Goal: Task Accomplishment & Management: Use online tool/utility

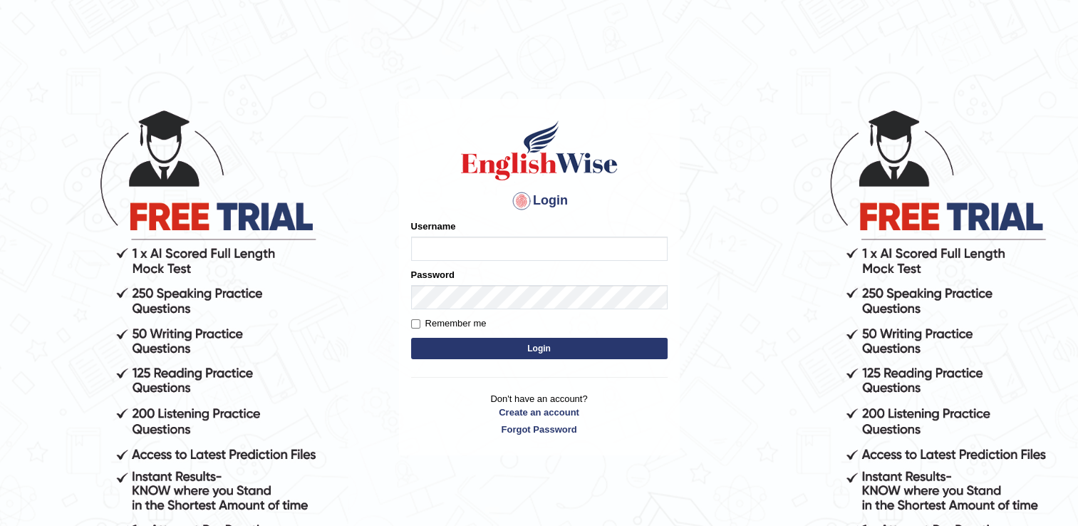
click at [451, 247] on input "Username" at bounding box center [539, 249] width 257 height 24
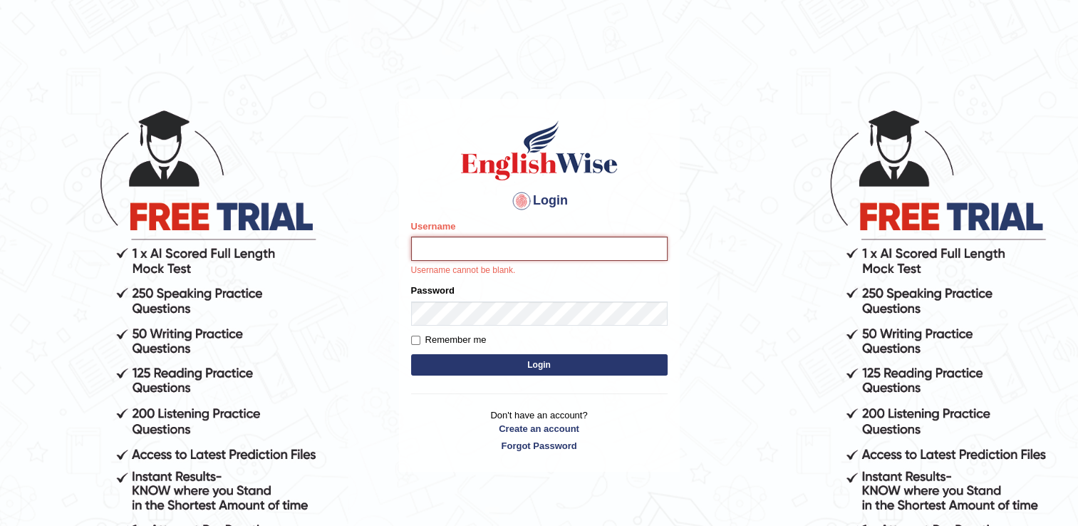
click at [447, 250] on input "Username" at bounding box center [539, 249] width 257 height 24
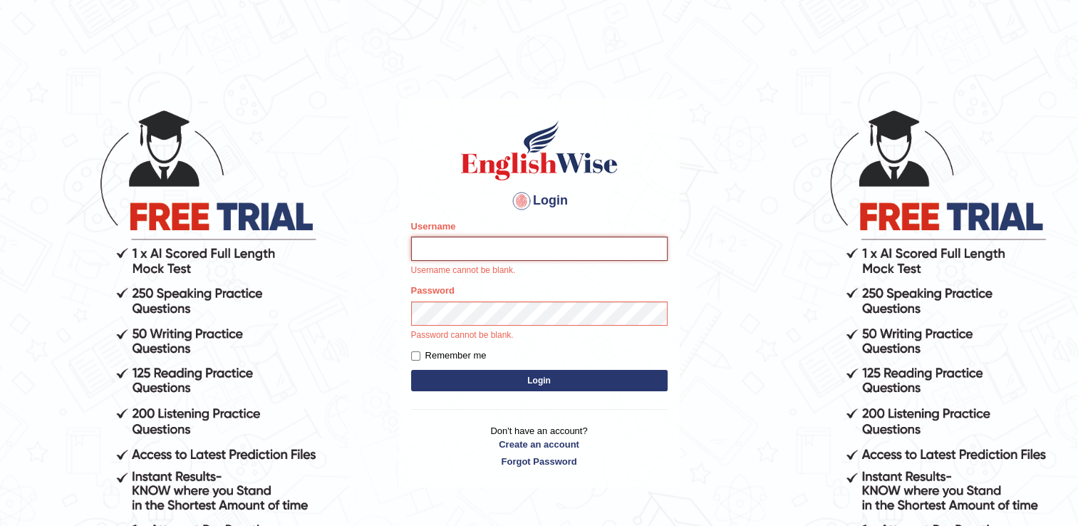
click at [447, 250] on input "Username" at bounding box center [539, 249] width 257 height 24
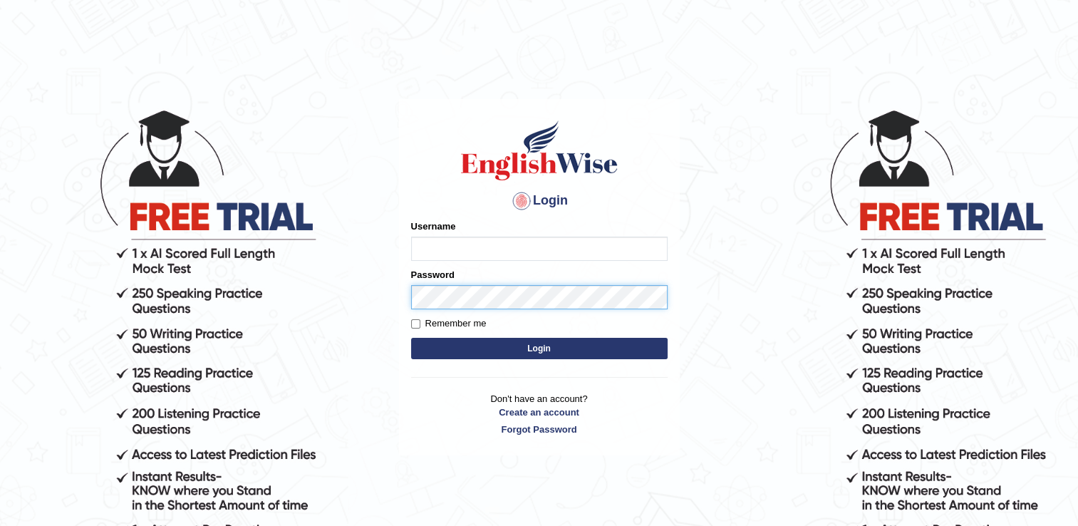
click at [456, 292] on div "Password" at bounding box center [539, 288] width 257 height 41
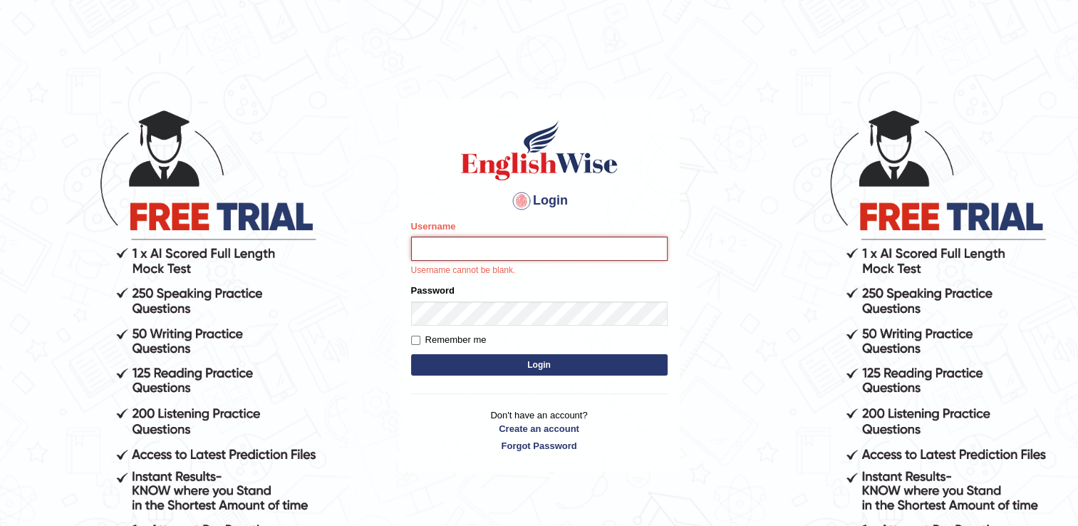
click at [445, 247] on input "Username" at bounding box center [539, 249] width 257 height 24
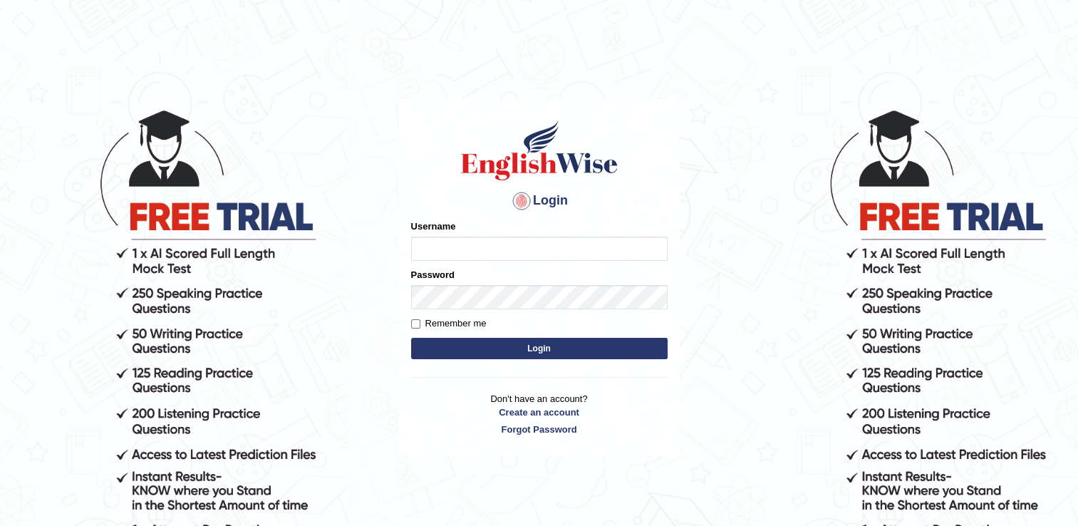
click at [450, 245] on input "Username" at bounding box center [539, 249] width 257 height 24
type input "tanvir2025"
click at [459, 252] on input "Username" at bounding box center [539, 249] width 257 height 24
type input "tanvir2025"
click at [412, 325] on input "Remember me" at bounding box center [415, 323] width 9 height 9
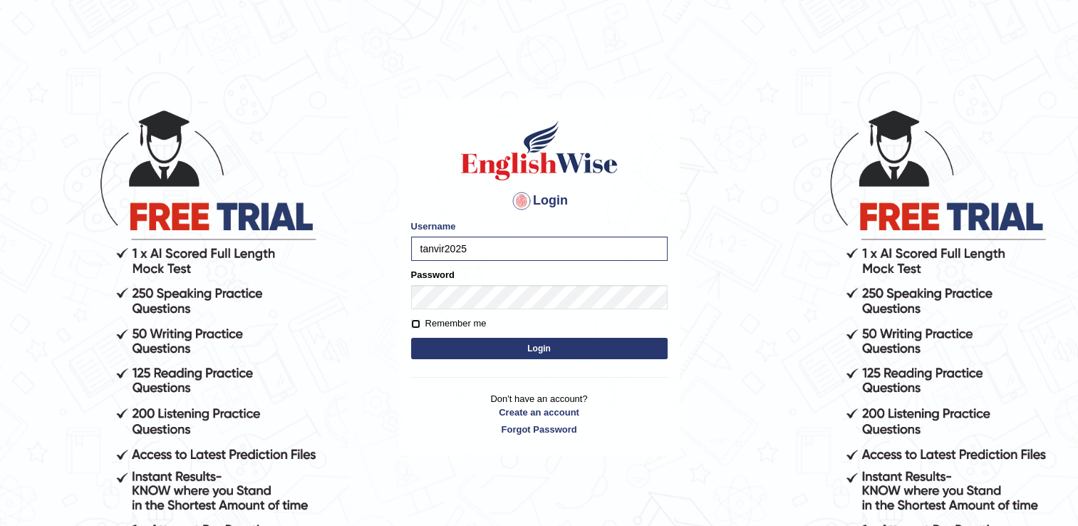
checkbox input "true"
click at [467, 345] on button "Login" at bounding box center [539, 348] width 257 height 21
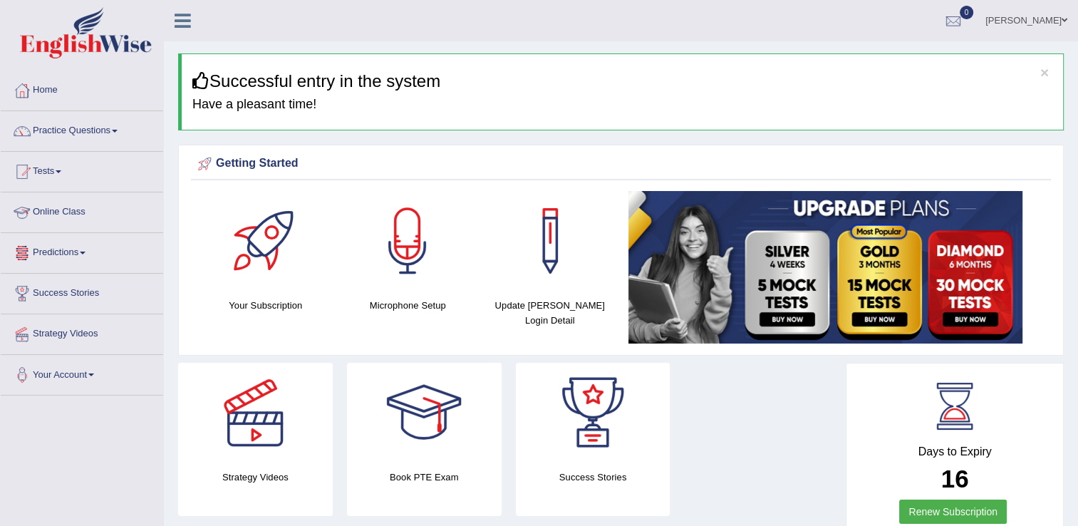
click at [74, 215] on link "Online Class" at bounding box center [82, 210] width 163 height 36
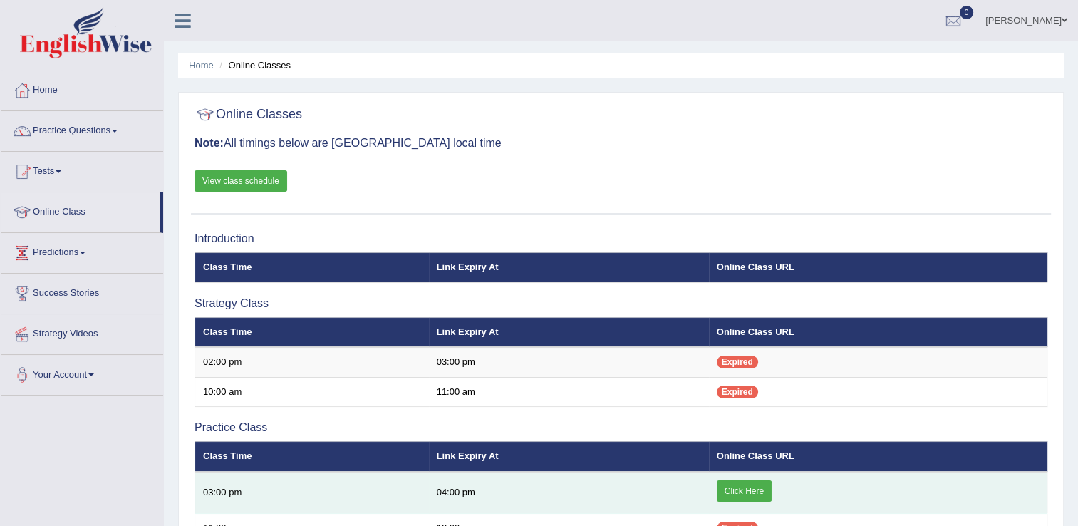
click at [750, 487] on link "Click Here" at bounding box center [744, 490] width 55 height 21
